Goal: Check status: Check status

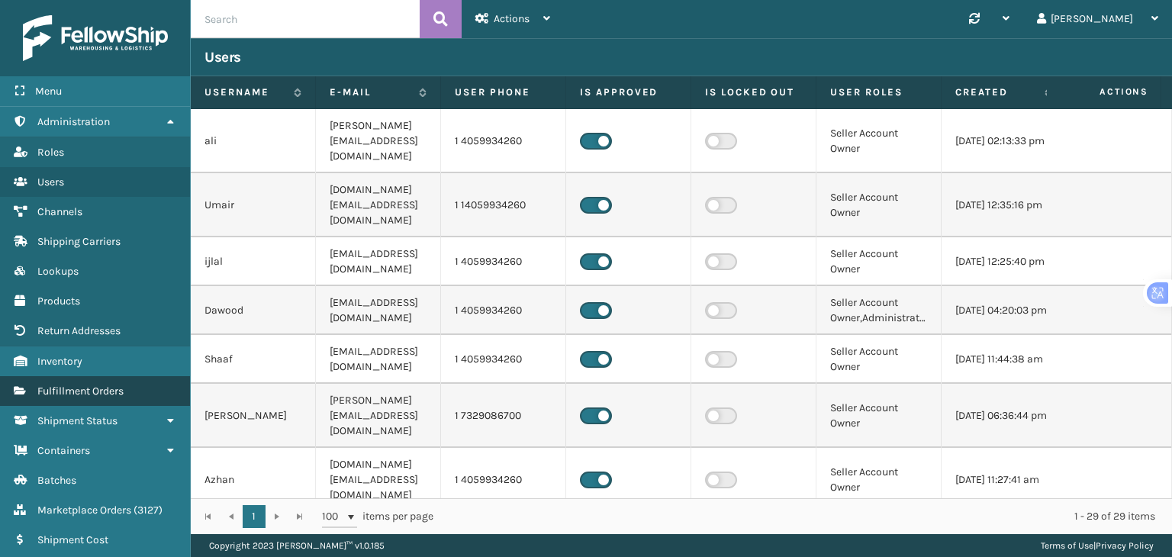
click at [92, 391] on span "Fulfillment Orders" at bounding box center [80, 391] width 86 height 13
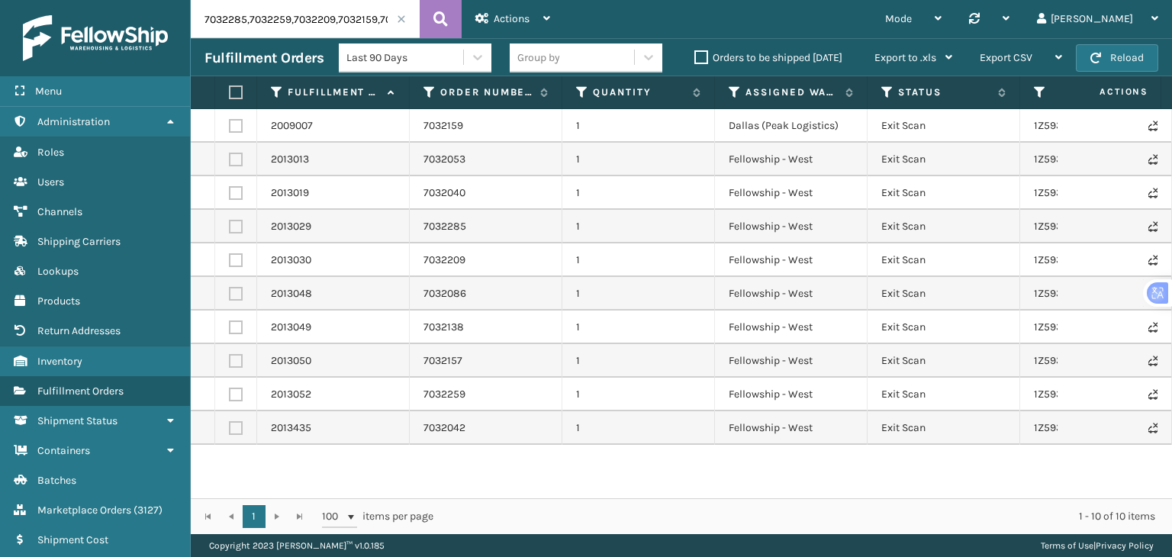
click at [401, 19] on span at bounding box center [401, 18] width 9 height 9
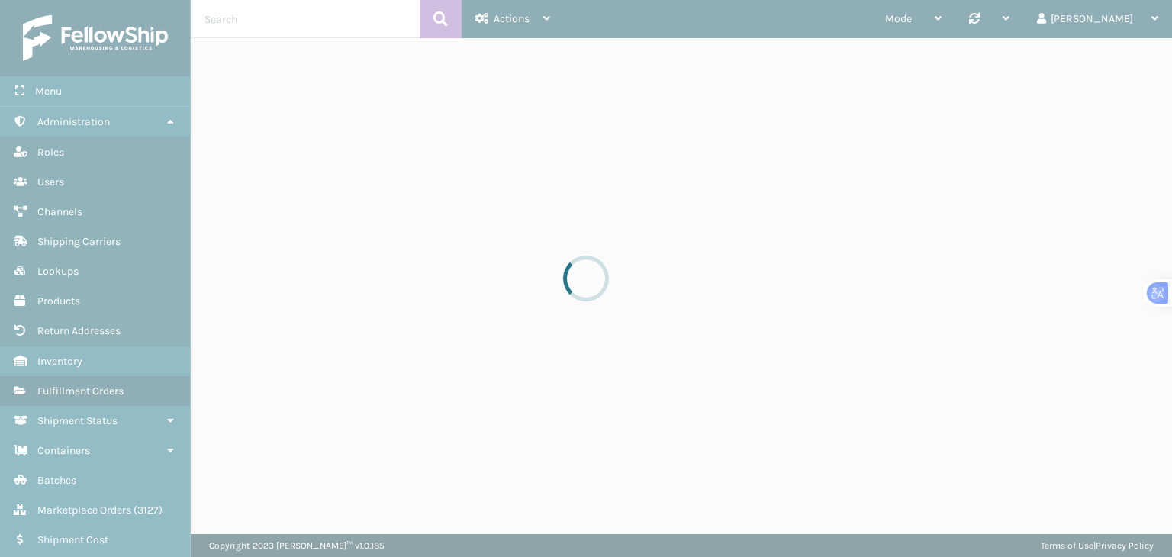
click at [384, 24] on div at bounding box center [586, 278] width 1172 height 557
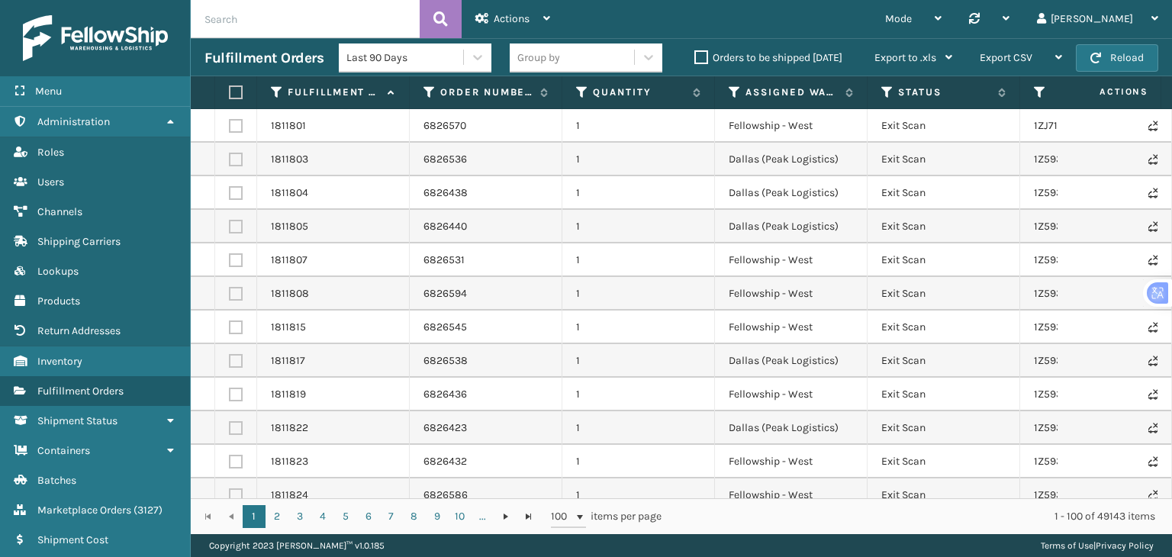
click at [305, 22] on input "text" at bounding box center [305, 19] width 229 height 38
paste input "7033910"
click at [435, 22] on icon at bounding box center [440, 19] width 14 height 23
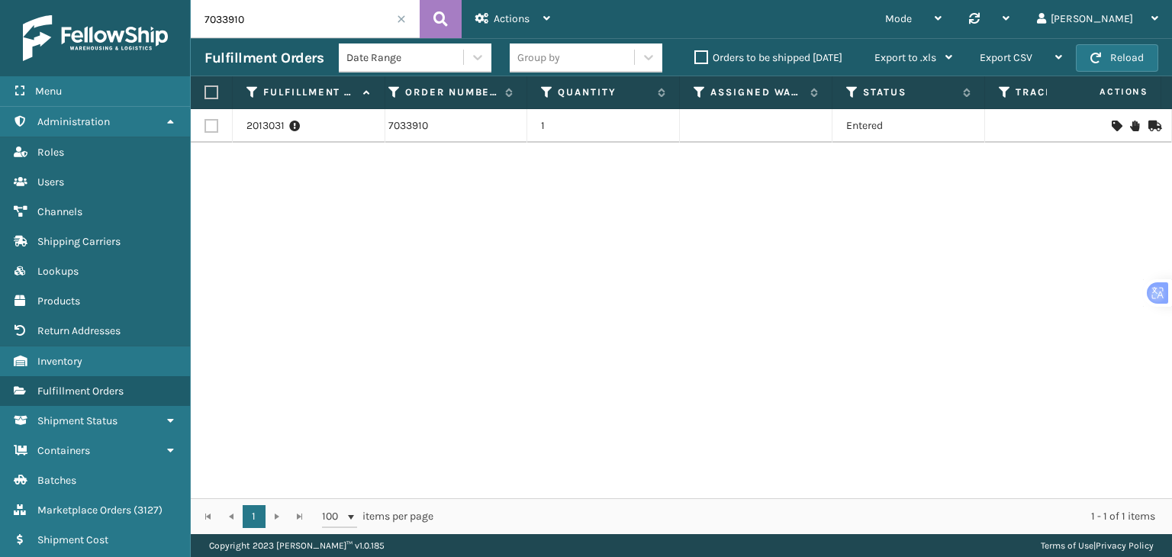
click at [347, 18] on input "7033910" at bounding box center [305, 19] width 229 height 38
paste input "748"
click at [469, 19] on div "Actions Settings Remove All Filters Track Fulfillment Order" at bounding box center [513, 19] width 102 height 38
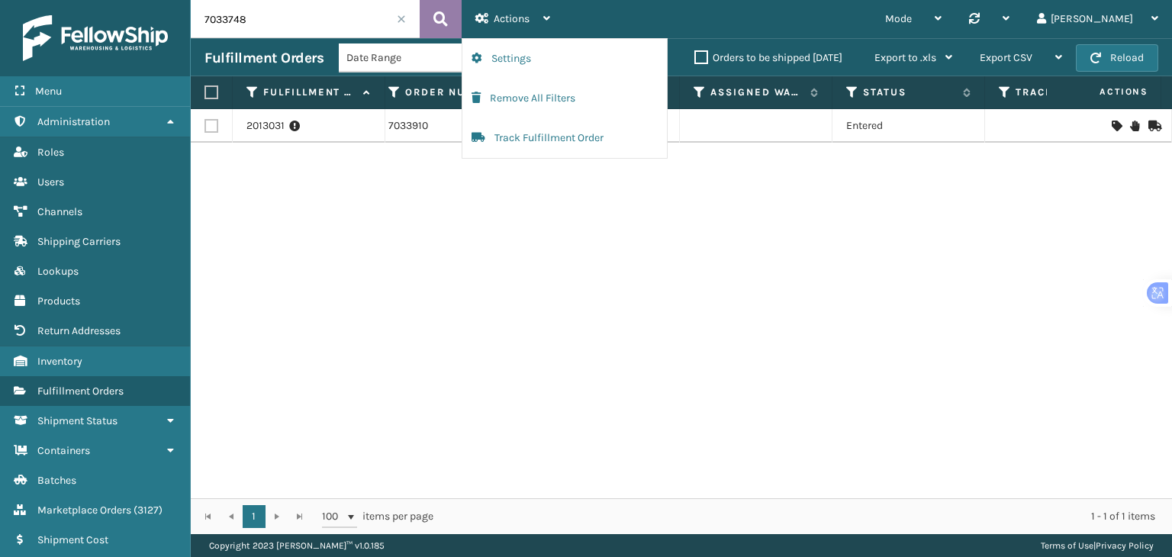
click at [454, 14] on button at bounding box center [441, 19] width 42 height 38
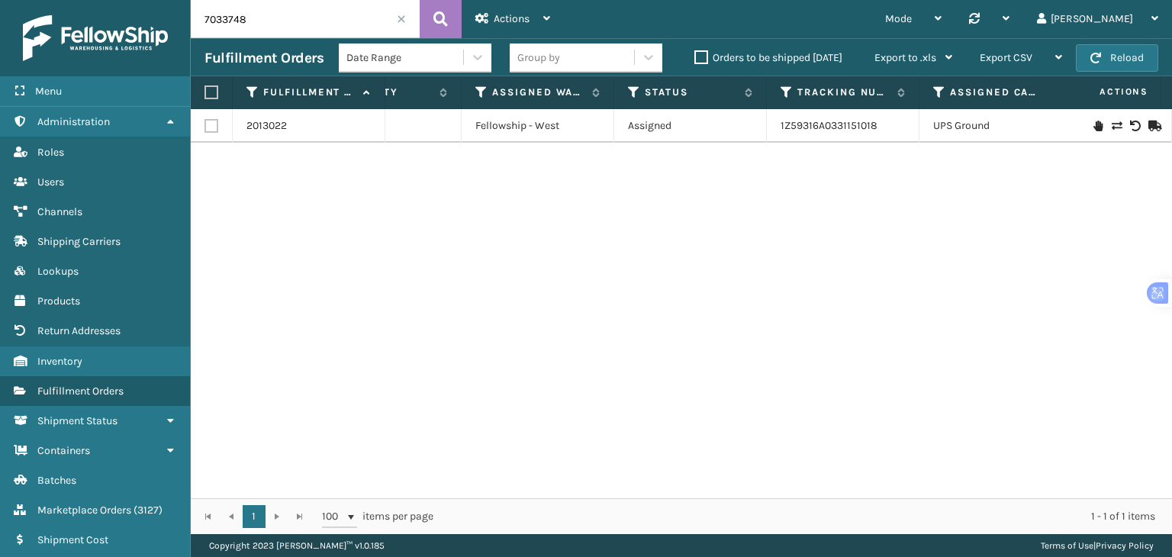
scroll to position [0, 337]
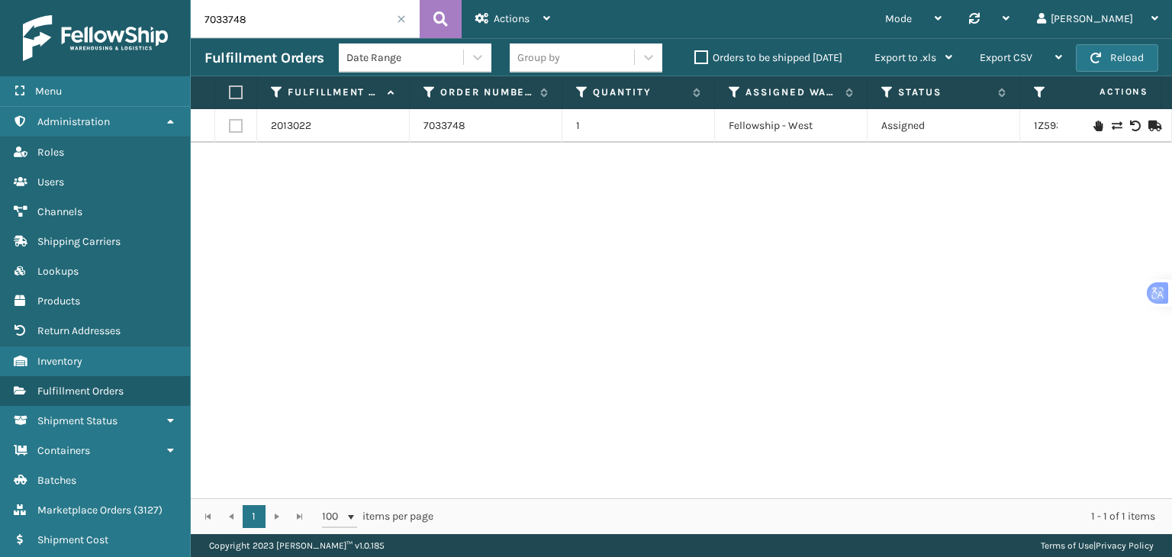
click at [234, 20] on input "7033748" at bounding box center [305, 19] width 229 height 38
paste input "7033675"
click at [443, 9] on icon at bounding box center [440, 19] width 14 height 23
click at [230, 18] on input "7033675" at bounding box center [305, 19] width 229 height 38
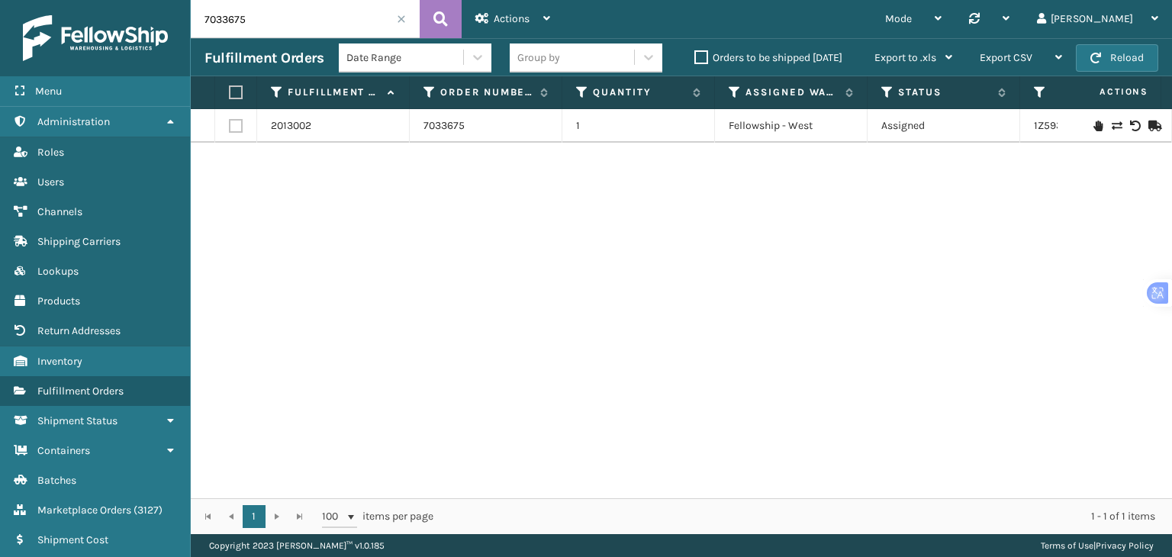
click at [230, 18] on input "7033675" at bounding box center [305, 19] width 229 height 38
paste input "910"
type input "7033910"
click at [431, 20] on button at bounding box center [441, 19] width 42 height 38
click at [441, 24] on icon at bounding box center [440, 19] width 14 height 23
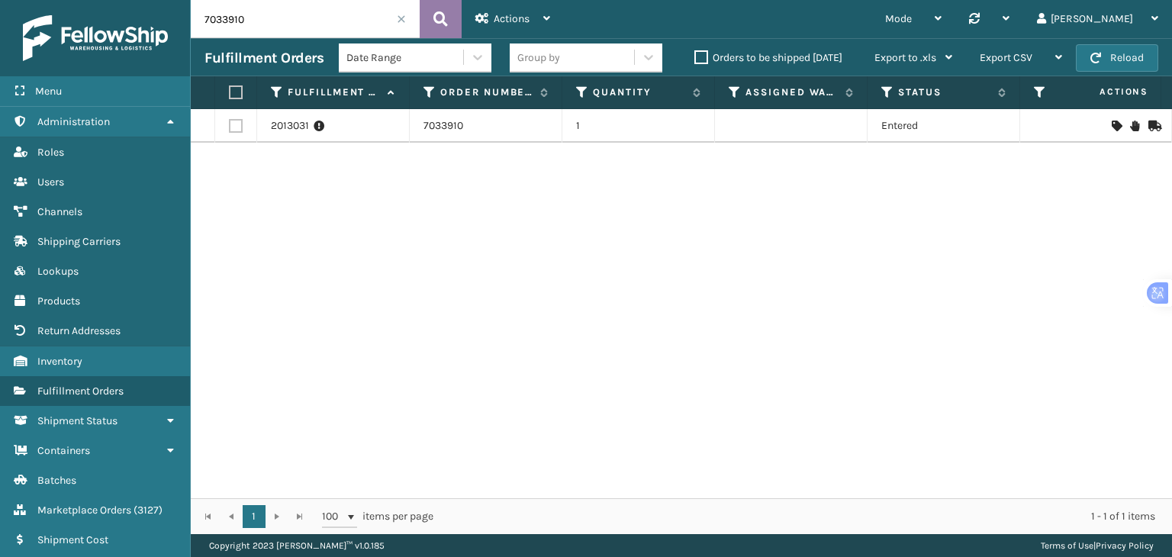
click at [433, 23] on icon at bounding box center [440, 19] width 14 height 23
click at [234, 22] on input "7033910" at bounding box center [305, 19] width 229 height 38
paste input "896"
type input "7033896"
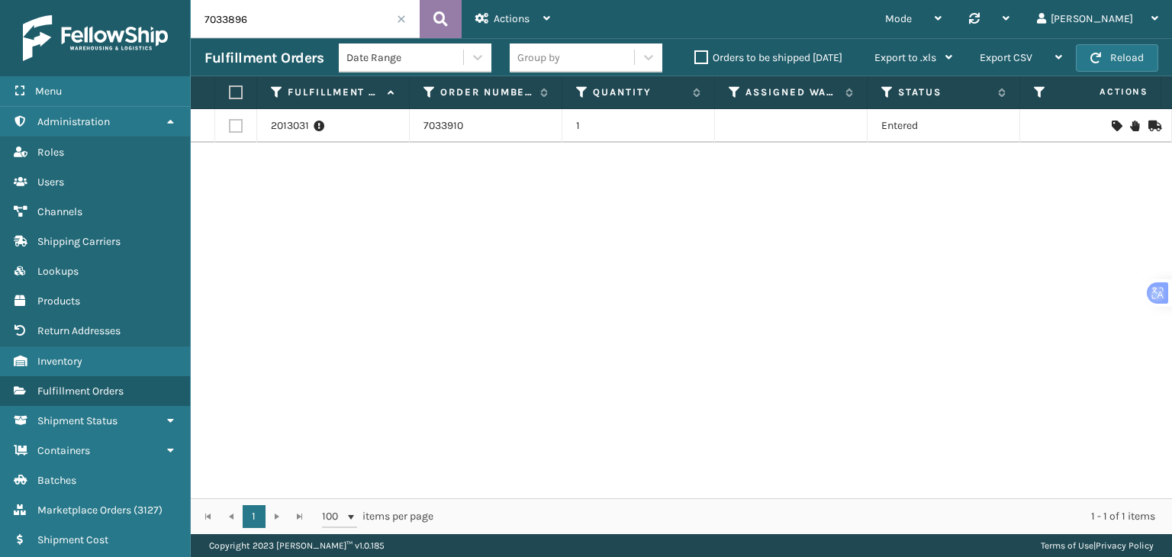
click at [446, 16] on icon at bounding box center [440, 19] width 14 height 23
click at [443, 14] on icon at bounding box center [440, 19] width 14 height 23
